Goal: Information Seeking & Learning: Find specific fact

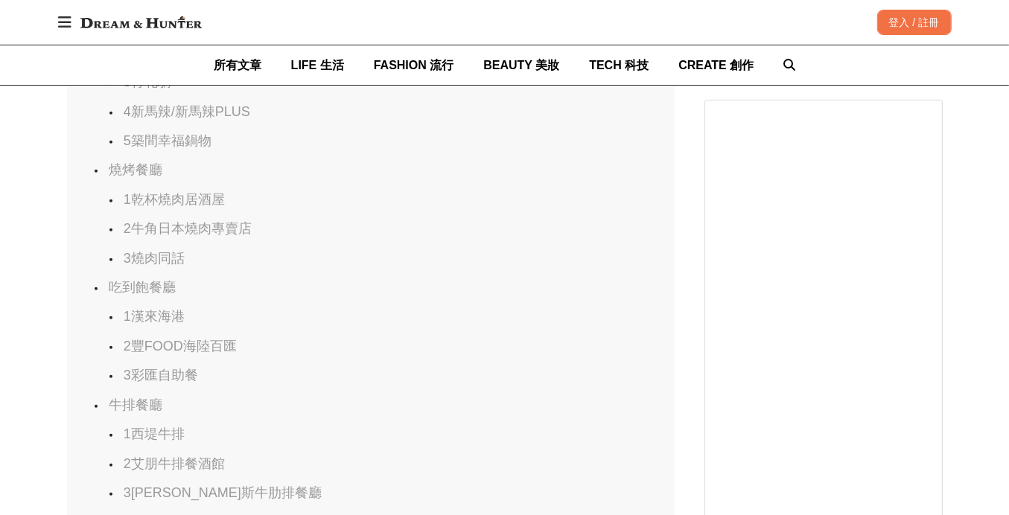
scroll to position [954, 0]
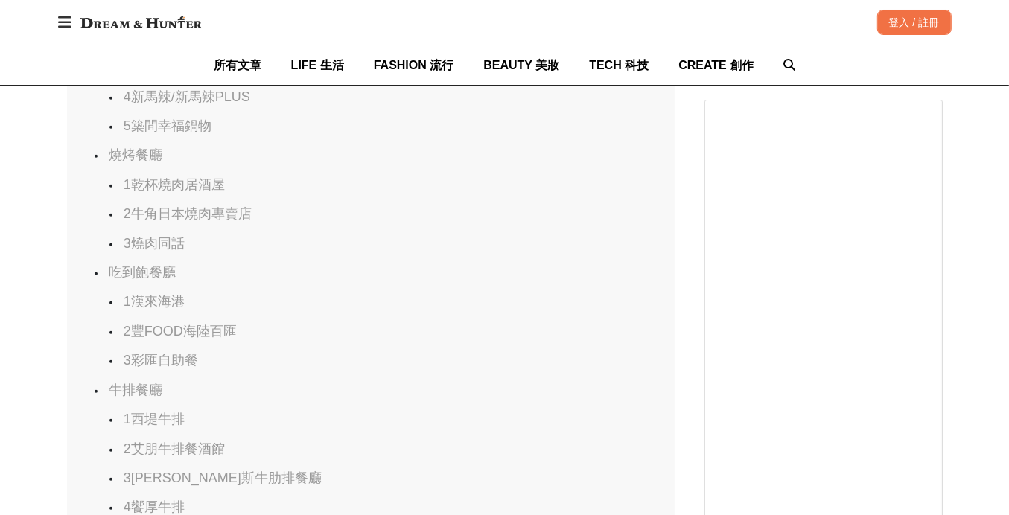
scroll to position [973, 0]
click at [165, 220] on link "2牛角日本燒肉專賣店" at bounding box center [188, 212] width 128 height 15
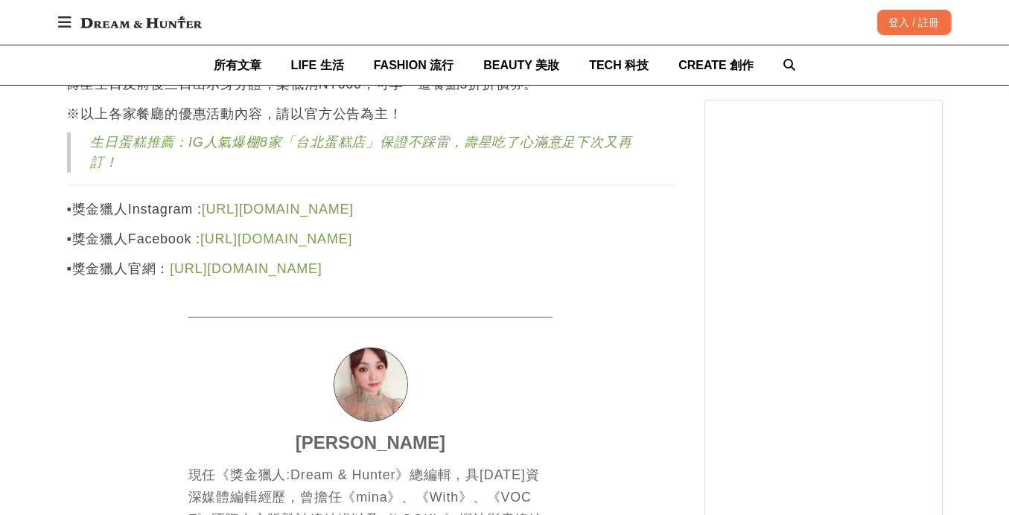
scroll to position [11064, 0]
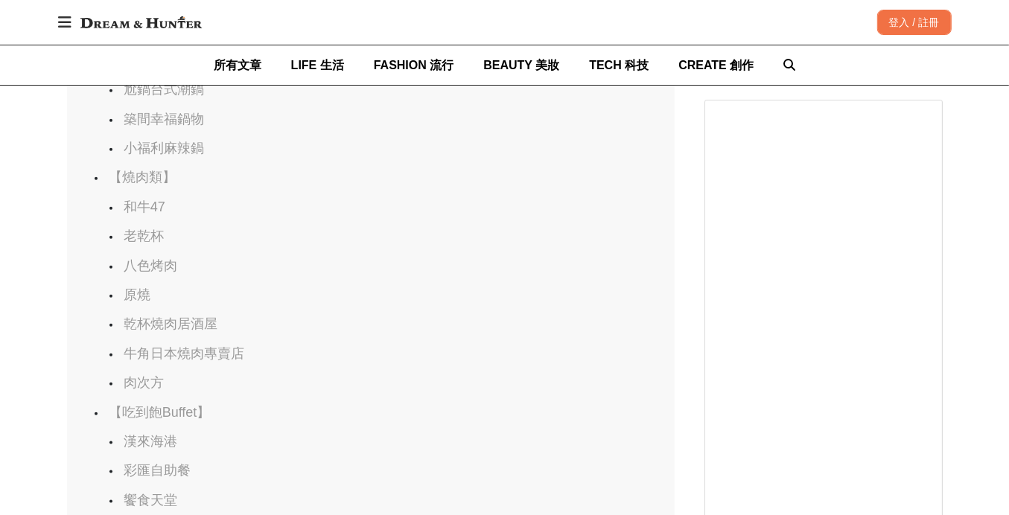
scroll to position [0, 1215]
click at [147, 214] on link "和牛47" at bounding box center [145, 207] width 42 height 15
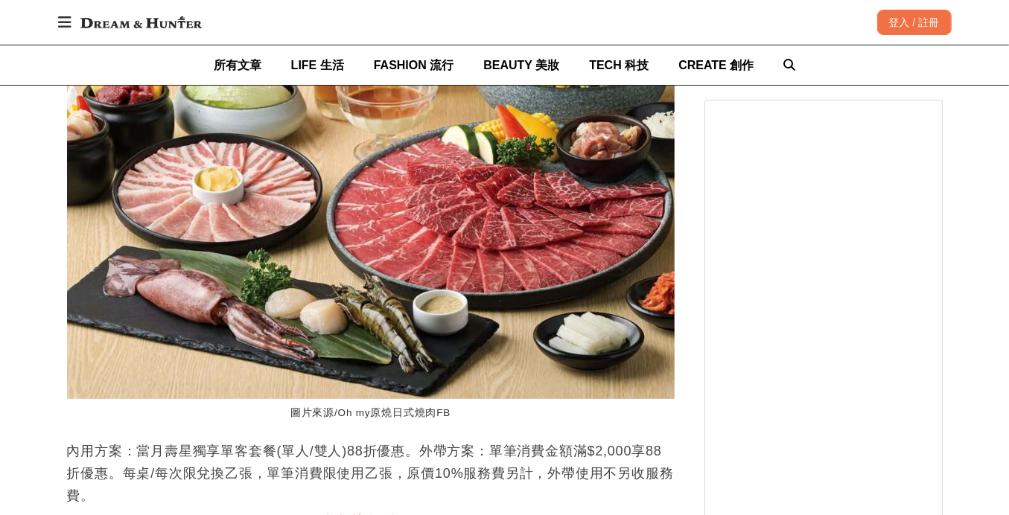
scroll to position [0, 0]
